Goal: Information Seeking & Learning: Learn about a topic

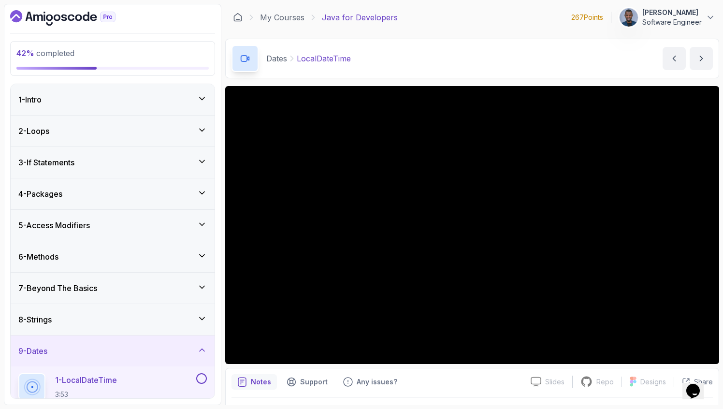
scroll to position [203, 0]
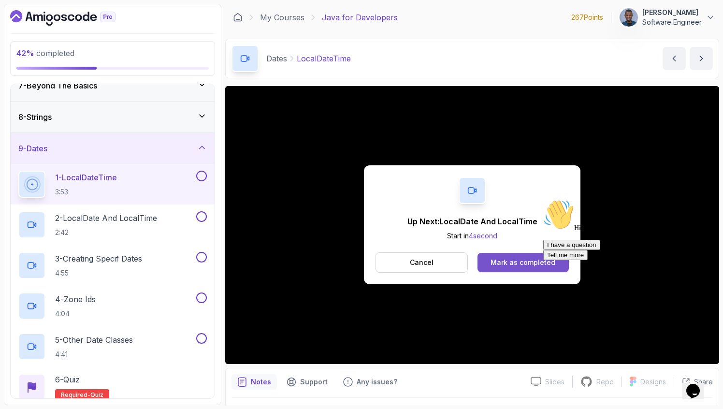
click at [510, 260] on div "Mark as completed" at bounding box center [523, 263] width 65 height 10
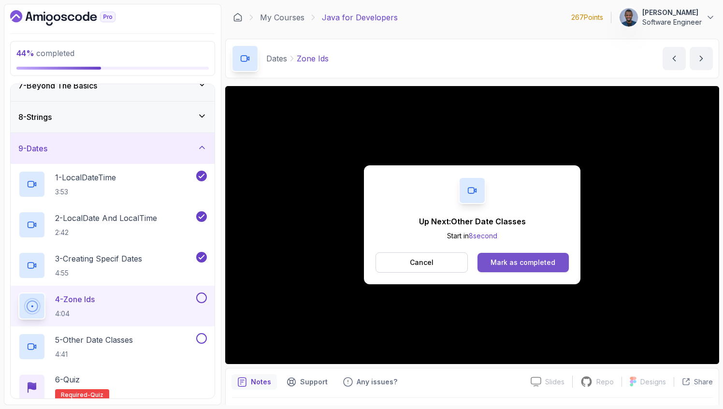
click at [513, 257] on button "Mark as completed" at bounding box center [523, 262] width 91 height 19
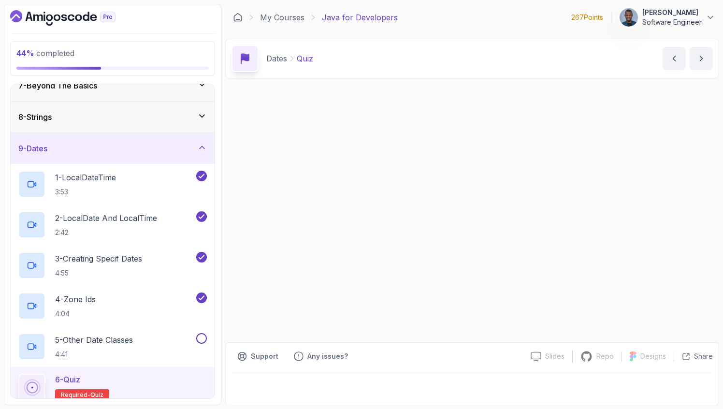
click at [510, 256] on div "Up Next: Quiz Start in 0 second Cancel [PERSON_NAME] as completed Slides Slides…" at bounding box center [472, 246] width 494 height 320
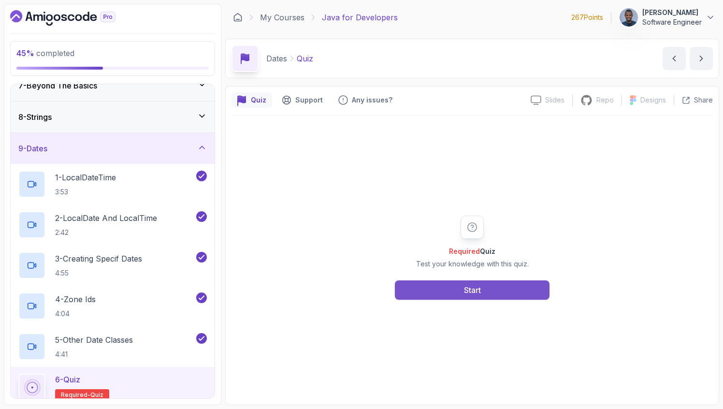
click at [439, 289] on button "Start" at bounding box center [472, 289] width 155 height 19
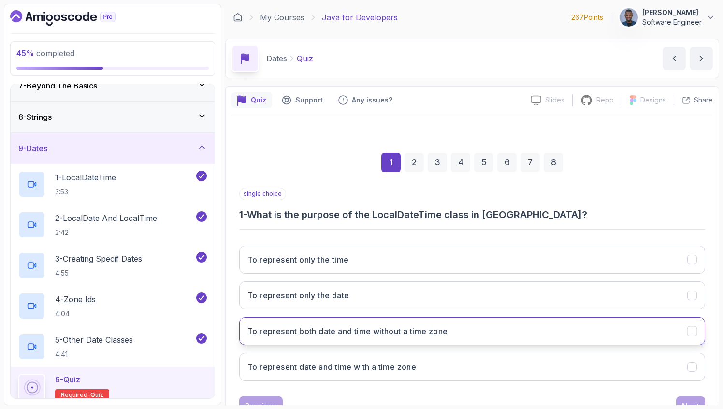
click at [319, 335] on h3 "To represent both date and time without a time zone" at bounding box center [348, 331] width 200 height 12
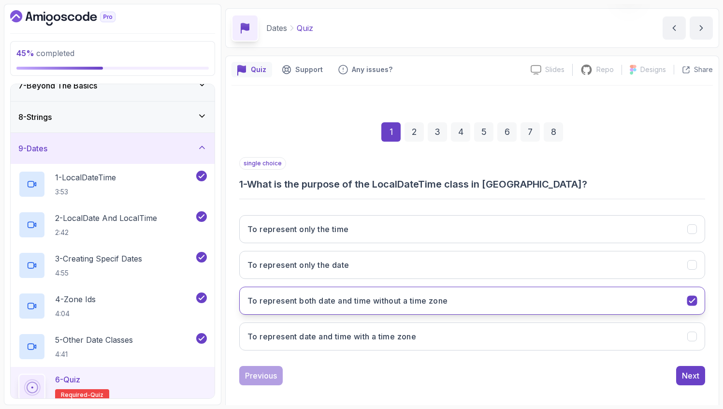
scroll to position [34, 0]
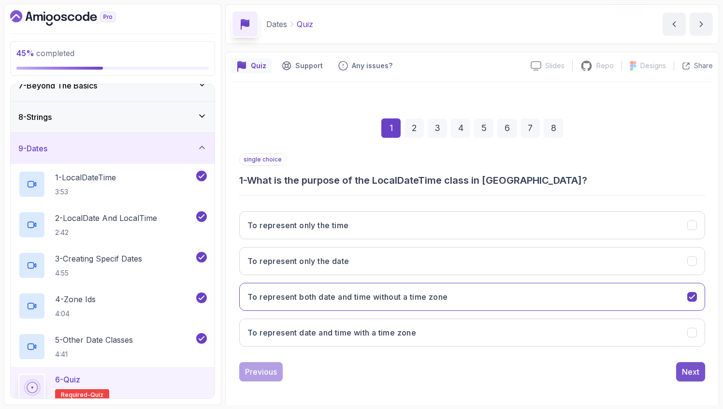
click at [695, 373] on div "Next" at bounding box center [690, 372] width 17 height 12
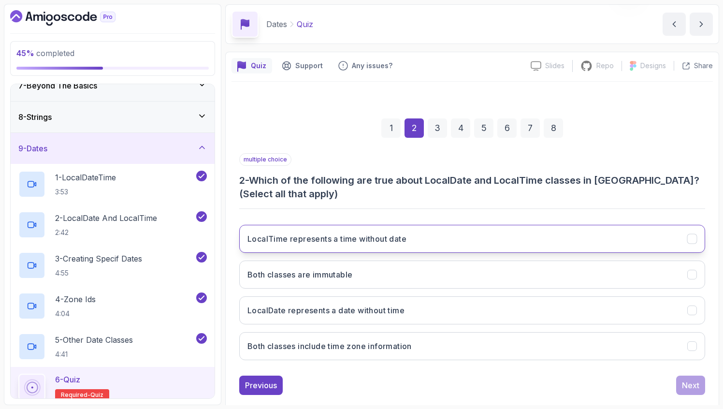
click at [306, 235] on h3 "LocalTime represents a time without date" at bounding box center [327, 239] width 159 height 12
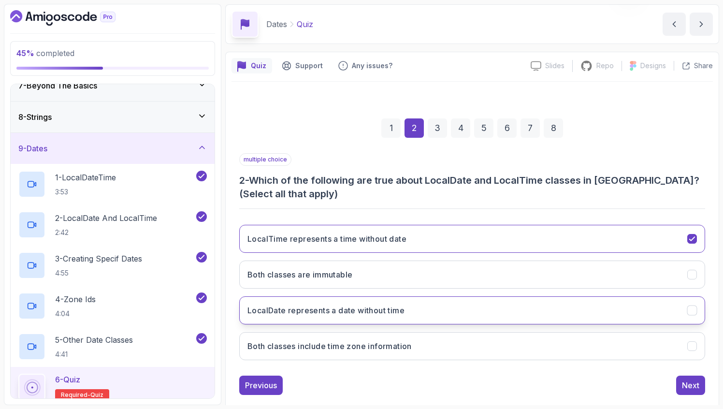
click at [305, 311] on h3 "LocalDate represents a date without time" at bounding box center [326, 311] width 157 height 12
click at [333, 340] on h3 "Both classes include time zone information" at bounding box center [330, 346] width 164 height 12
click at [391, 340] on h3 "Both classes include time zone information" at bounding box center [330, 346] width 164 height 12
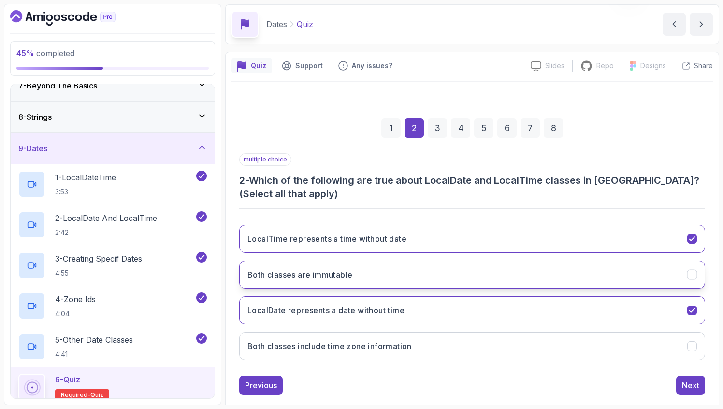
click at [365, 280] on button "Both classes are immutable" at bounding box center [472, 275] width 466 height 28
click at [688, 379] on button "Next" at bounding box center [690, 385] width 29 height 19
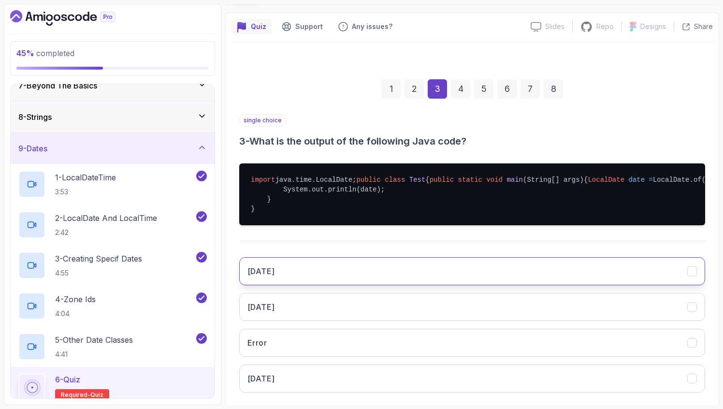
scroll to position [152, 0]
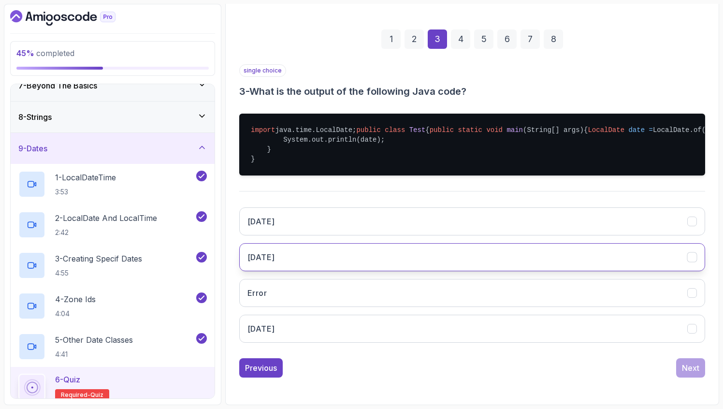
click at [275, 260] on h3 "[DATE]" at bounding box center [261, 257] width 27 height 12
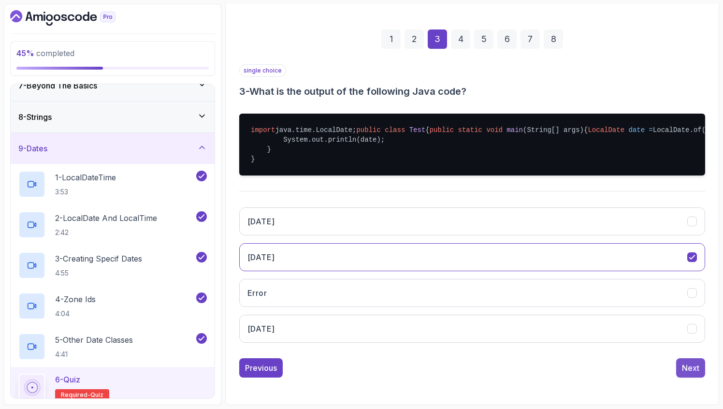
click at [683, 363] on div "Next" at bounding box center [690, 368] width 17 height 12
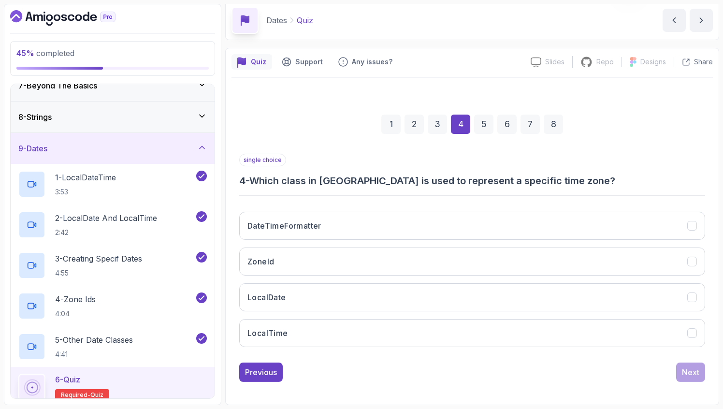
scroll to position [38, 0]
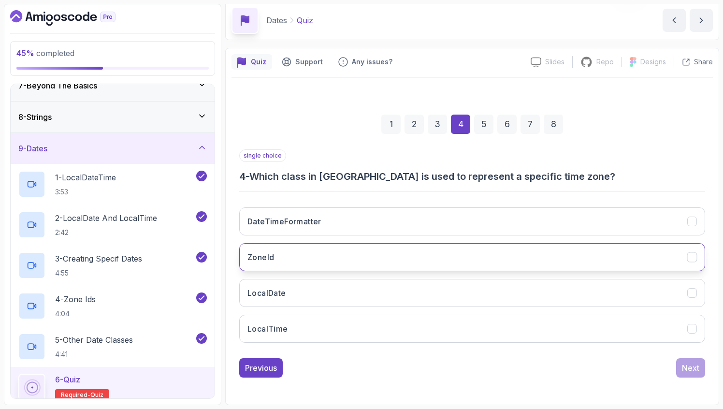
click at [305, 252] on button "ZoneId" at bounding box center [472, 257] width 466 height 28
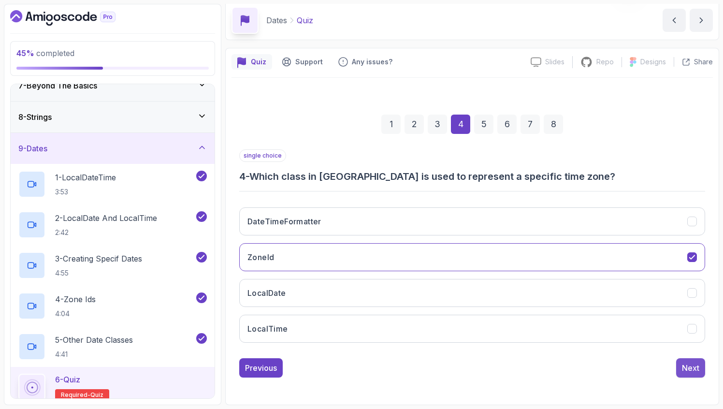
click at [690, 366] on div "Next" at bounding box center [690, 368] width 17 height 12
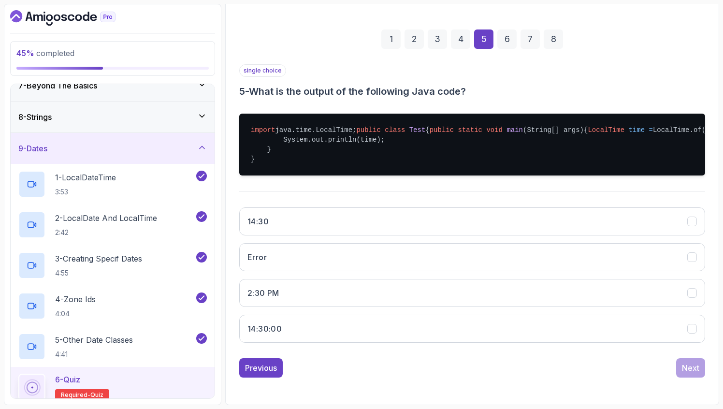
scroll to position [152, 0]
click at [331, 334] on button "14:30:00" at bounding box center [472, 329] width 466 height 28
click at [693, 374] on button "Next" at bounding box center [690, 367] width 29 height 19
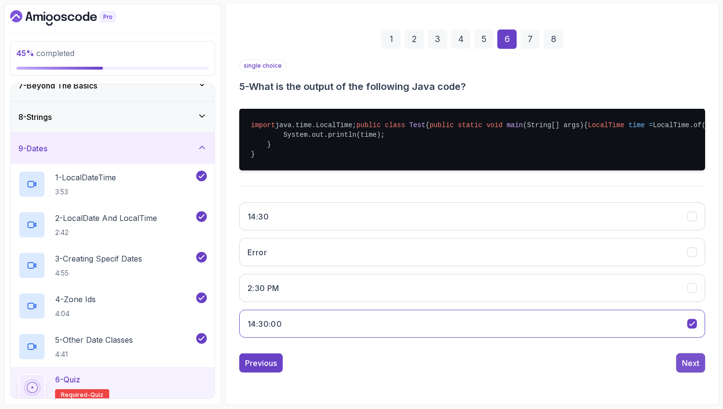
scroll to position [38, 0]
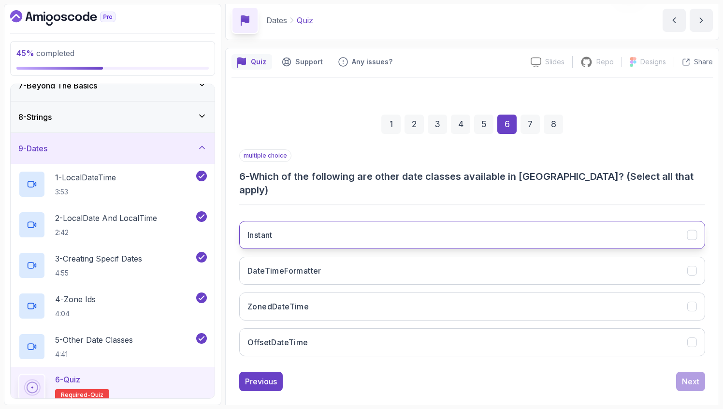
click at [299, 225] on button "Instant" at bounding box center [472, 235] width 466 height 28
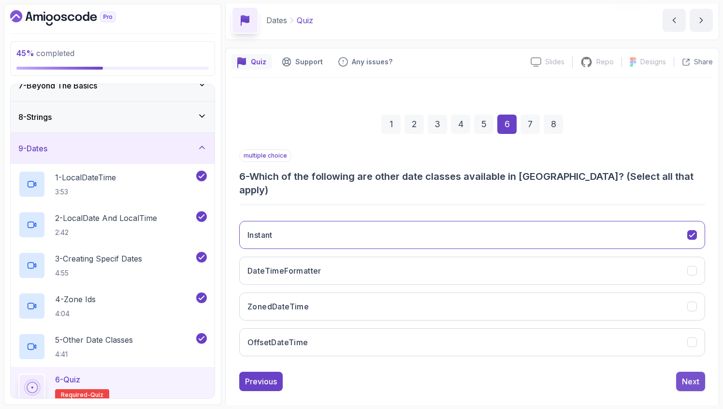
click at [688, 376] on div "Next" at bounding box center [690, 382] width 17 height 12
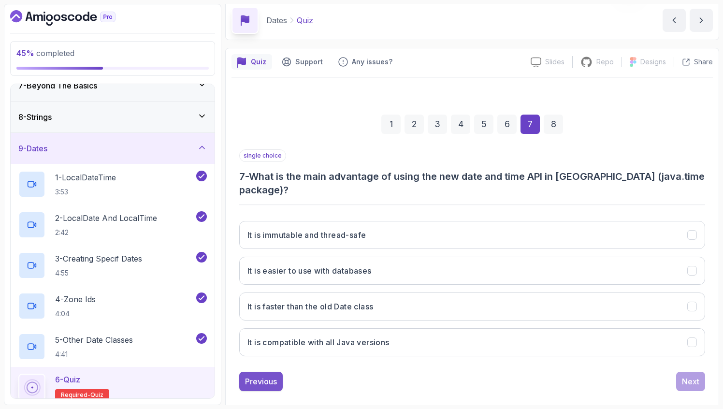
click at [257, 376] on div "Previous" at bounding box center [261, 382] width 32 height 12
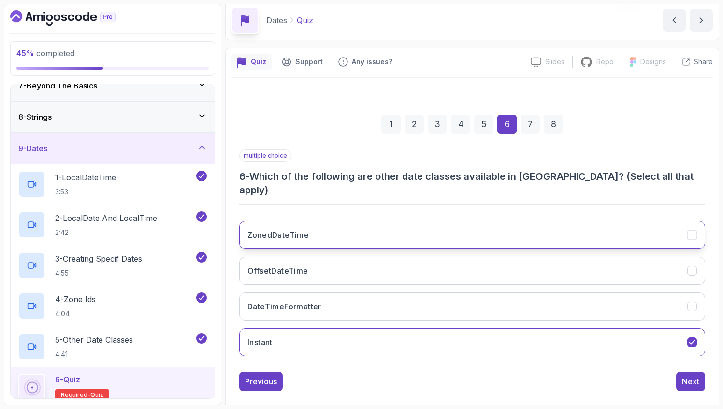
click at [306, 229] on h3 "ZonedDateTime" at bounding box center [278, 235] width 61 height 12
click at [303, 265] on h3 "OffsetDateTime" at bounding box center [278, 271] width 61 height 12
click at [692, 376] on div "Next" at bounding box center [690, 382] width 17 height 12
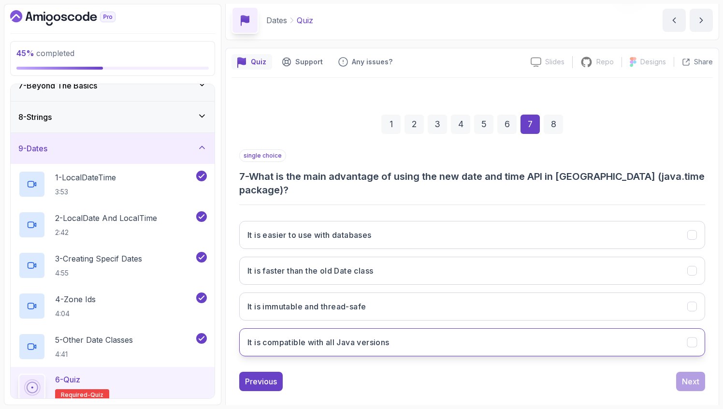
click at [330, 336] on h3 "It is compatible with all Java versions" at bounding box center [319, 342] width 142 height 12
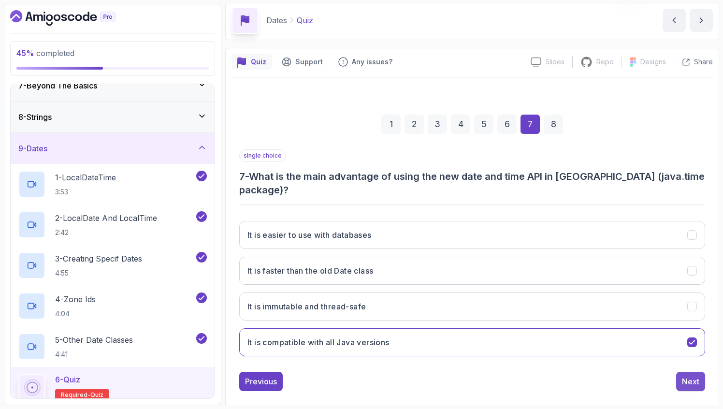
click at [685, 376] on div "Next" at bounding box center [690, 382] width 17 height 12
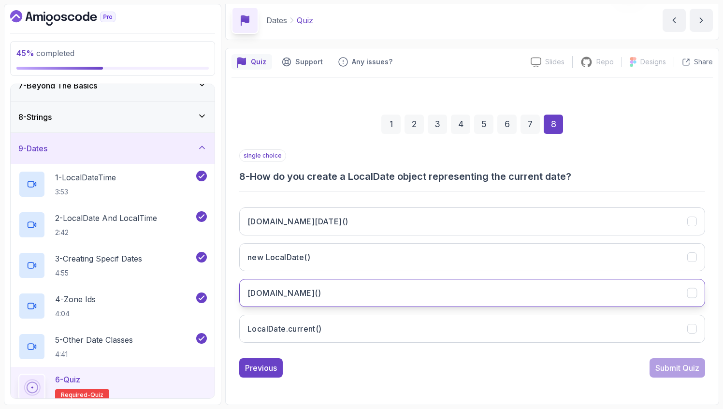
click at [333, 296] on button "[DOMAIN_NAME]()" at bounding box center [472, 293] width 466 height 28
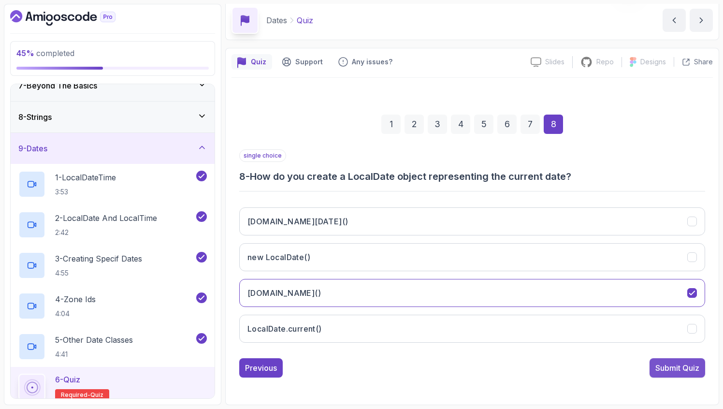
click at [666, 372] on div "Submit Quiz" at bounding box center [678, 368] width 44 height 12
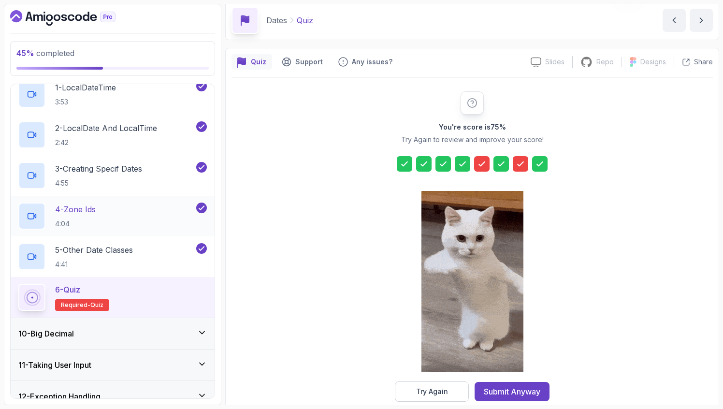
scroll to position [294, 0]
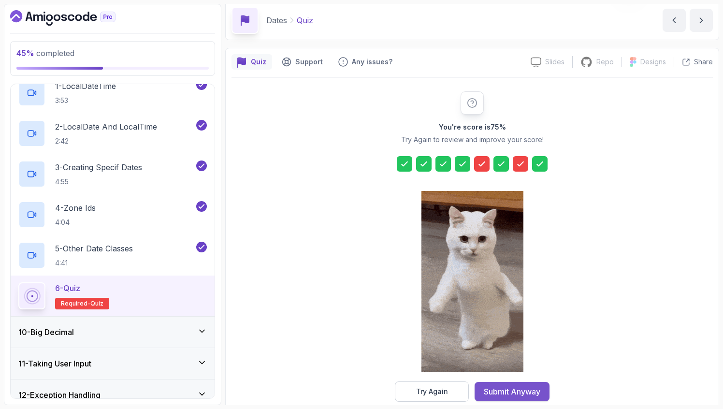
click at [511, 390] on div "Submit Anyway" at bounding box center [512, 392] width 57 height 12
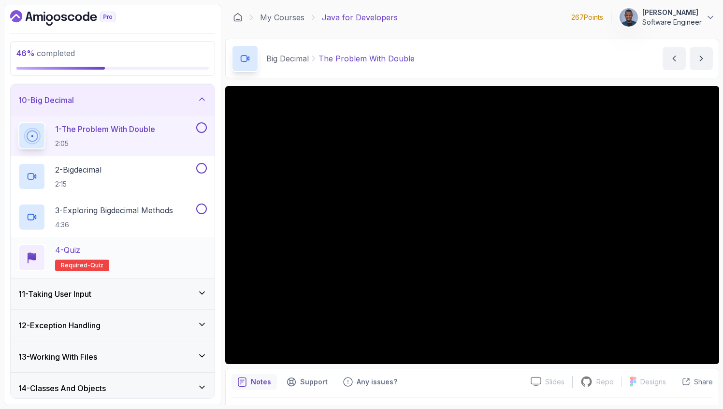
scroll to position [232, 0]
